Goal: Find specific page/section: Find specific page/section

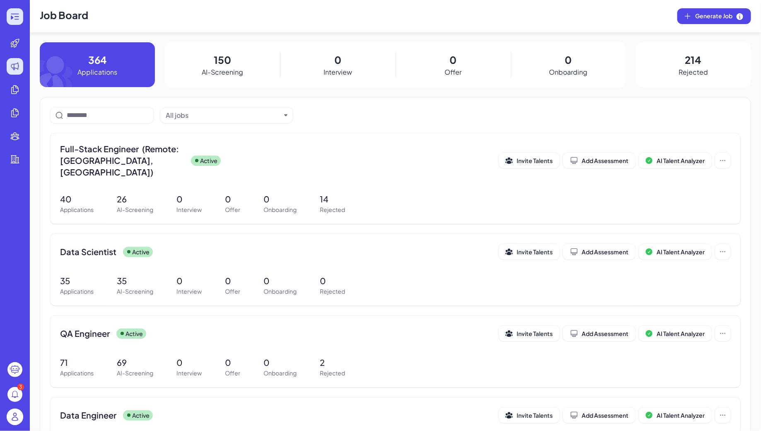
drag, startPoint x: 0, startPoint y: 0, endPoint x: 17, endPoint y: 18, distance: 25.2
click at [17, 18] on icon at bounding box center [15, 17] width 10 height 10
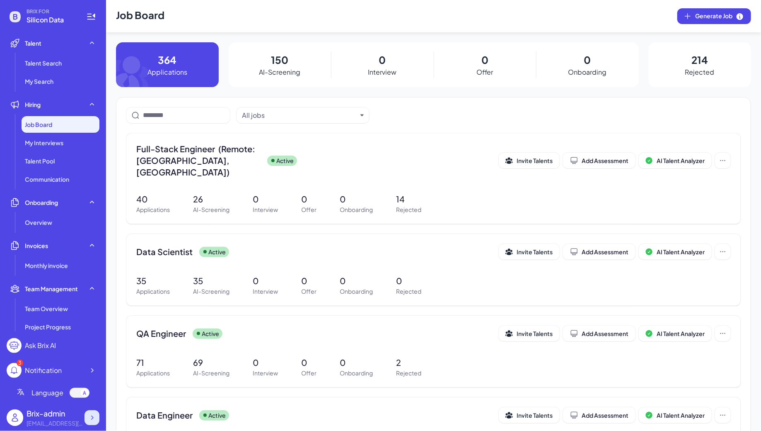
click at [92, 417] on icon at bounding box center [92, 417] width 2 height 4
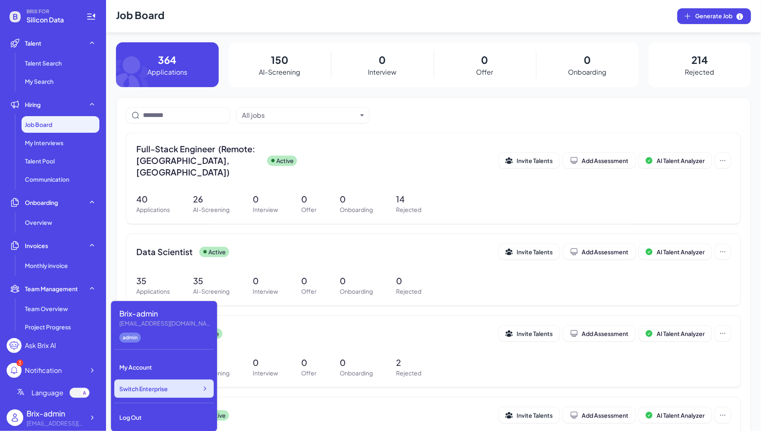
click at [157, 387] on span "Switch Enterprise" at bounding box center [143, 388] width 48 height 8
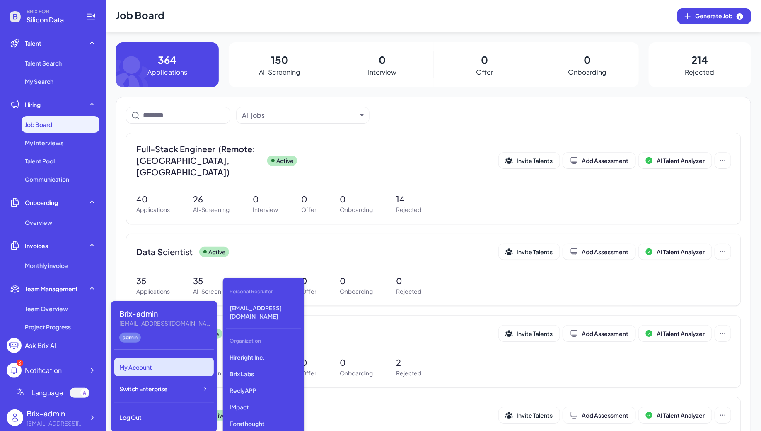
scroll to position [2253, 0]
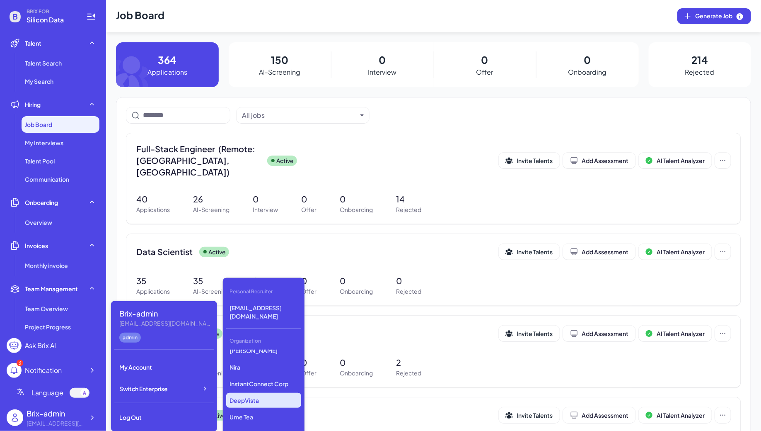
click at [291, 392] on p "DeepVista" at bounding box center [263, 399] width 75 height 15
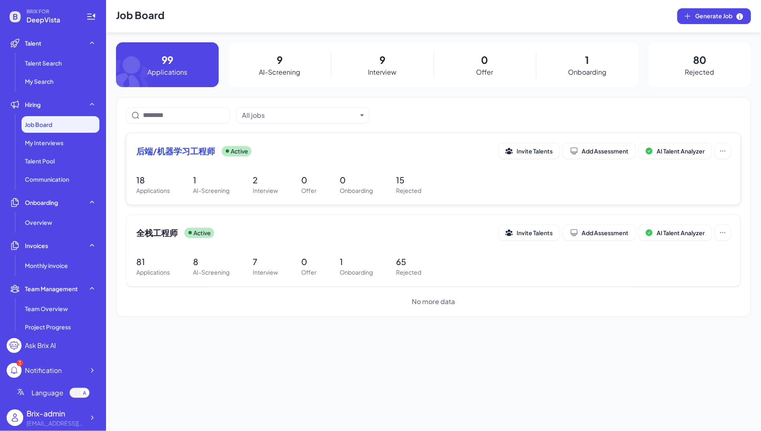
click at [215, 150] on div "后端/机器学习工程师 Active" at bounding box center [317, 151] width 363 height 12
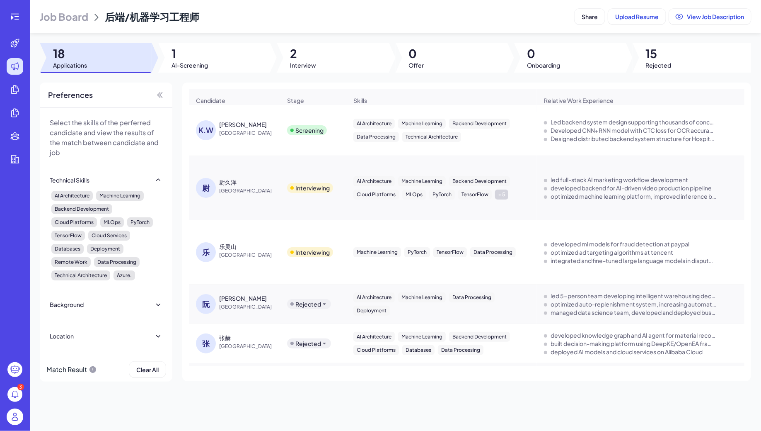
click at [83, 17] on span "Job Board" at bounding box center [64, 16] width 48 height 13
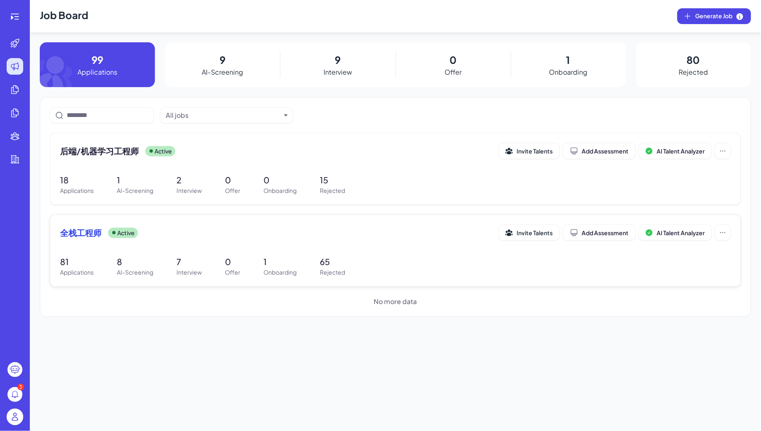
click at [201, 234] on div "全栈工程师 Active" at bounding box center [279, 233] width 439 height 12
